Goal: Task Accomplishment & Management: Manage account settings

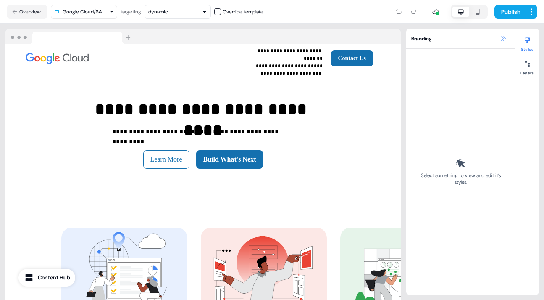
click at [501, 38] on icon at bounding box center [503, 38] width 7 height 7
click at [504, 37] on icon at bounding box center [503, 38] width 7 height 7
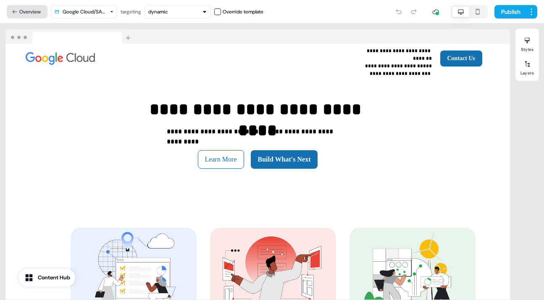
click at [26, 8] on button "Overview" at bounding box center [27, 11] width 41 height 13
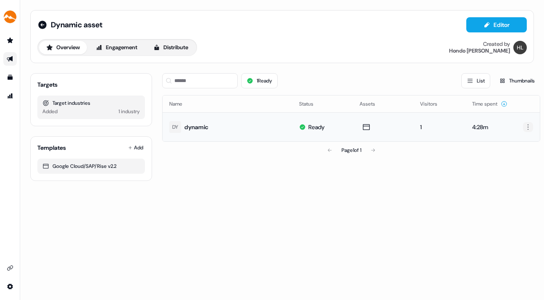
click at [529, 126] on html "For the best experience switch devices to a bigger screen. Go to Userled.io Dyn…" at bounding box center [272, 150] width 544 height 300
click at [367, 126] on html "For the best experience switch devices to a bigger screen. Go to Userled.io Dyn…" at bounding box center [272, 150] width 544 height 300
click at [11, 56] on icon "Go to outbound experience" at bounding box center [10, 58] width 7 height 7
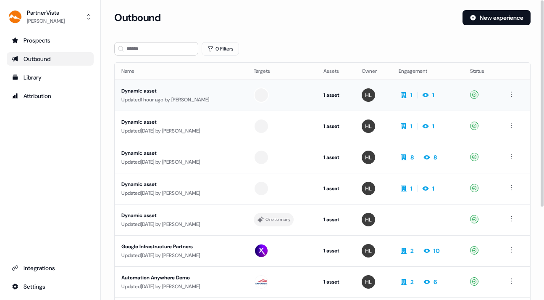
click at [220, 97] on div "Updated 1 hour ago by Hondo Lewis" at bounding box center [180, 99] width 119 height 8
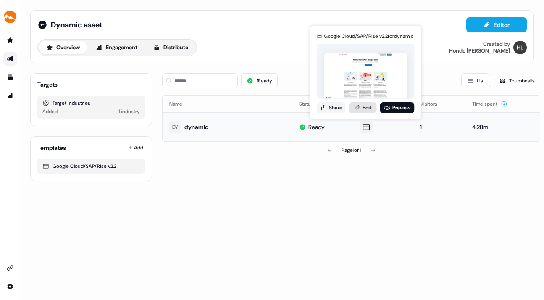
click at [367, 106] on link "Edit" at bounding box center [363, 107] width 28 height 11
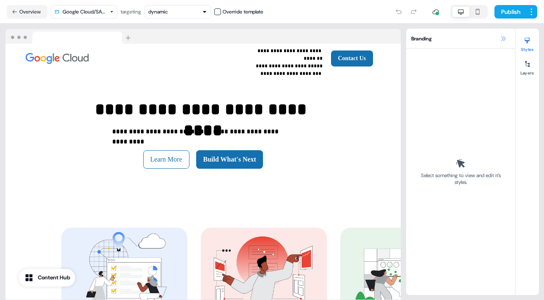
click at [503, 37] on icon at bounding box center [503, 38] width 7 height 7
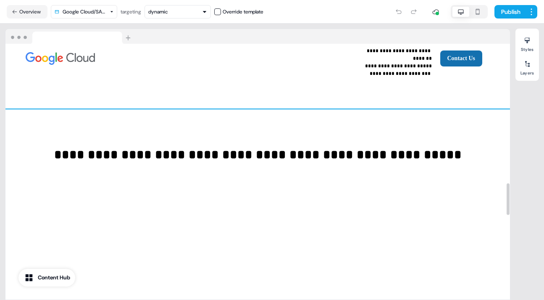
scroll to position [1116, 0]
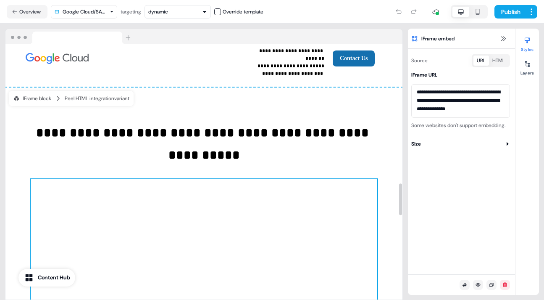
scroll to position [1120, 0]
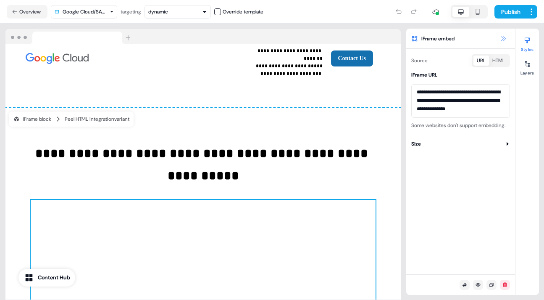
click at [503, 37] on icon at bounding box center [503, 38] width 7 height 7
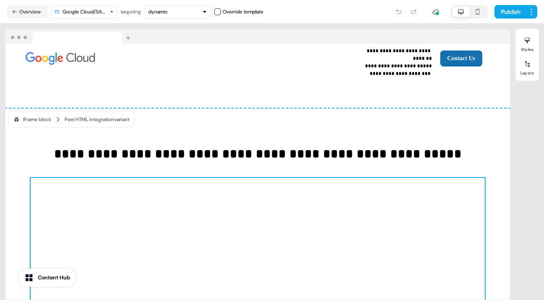
scroll to position [1116, 0]
